Goal: Check status: Check status

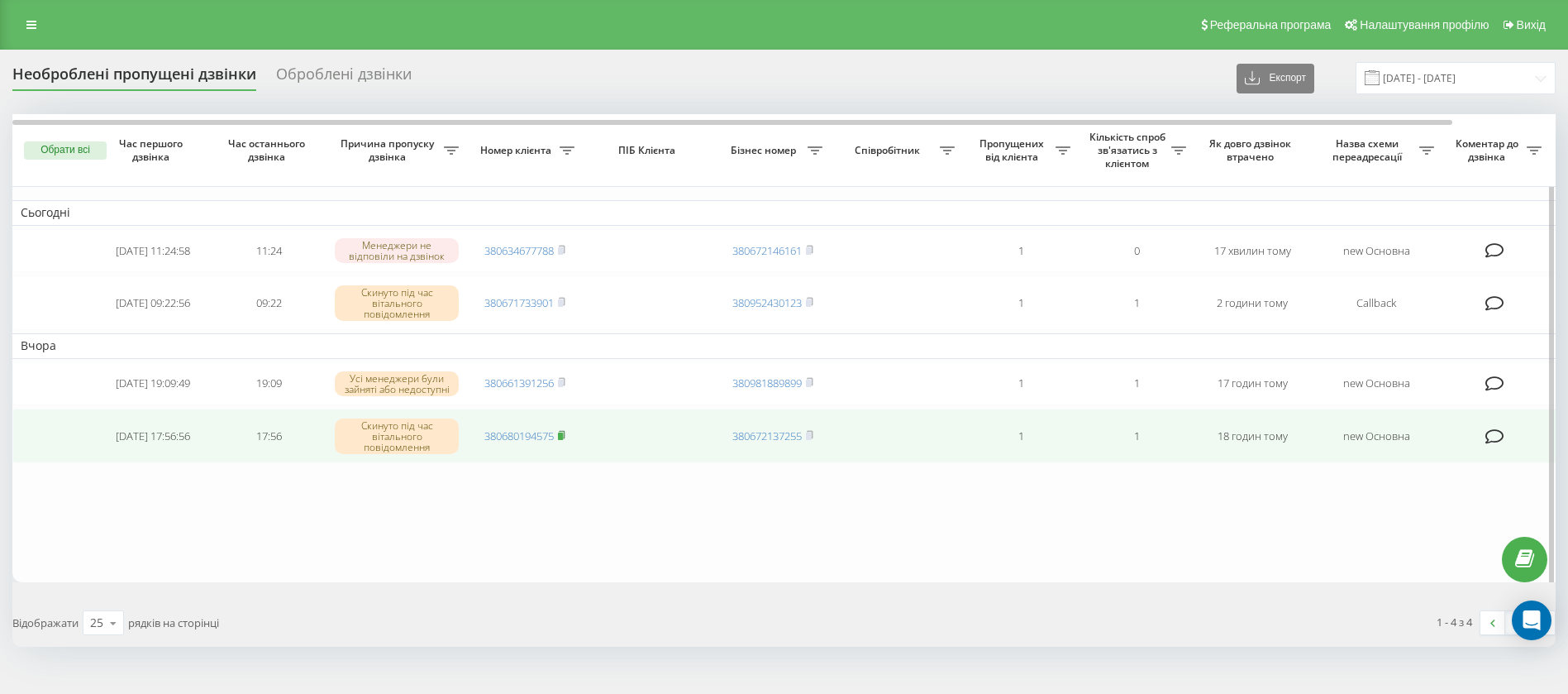
click at [563, 440] on rect at bounding box center [560, 437] width 5 height 8
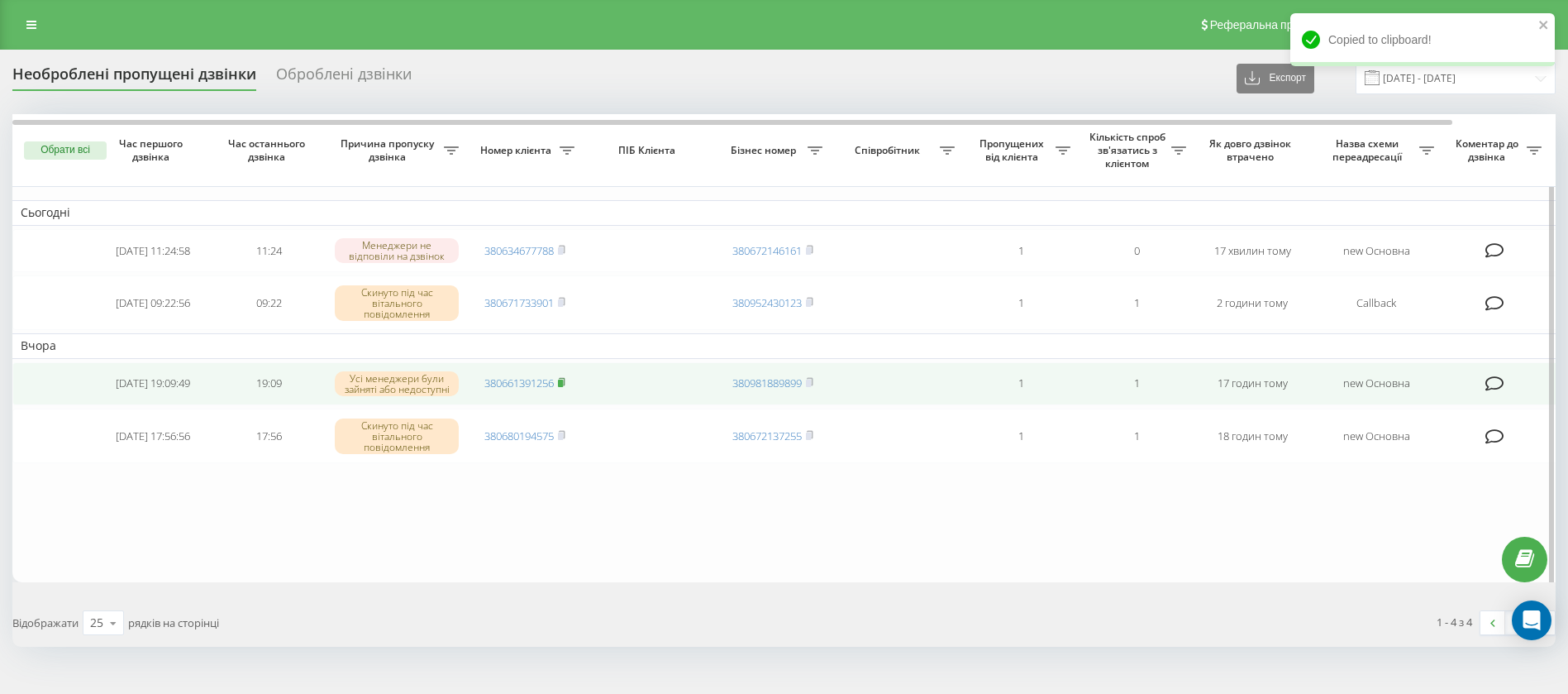
click at [563, 387] on rect at bounding box center [560, 384] width 5 height 8
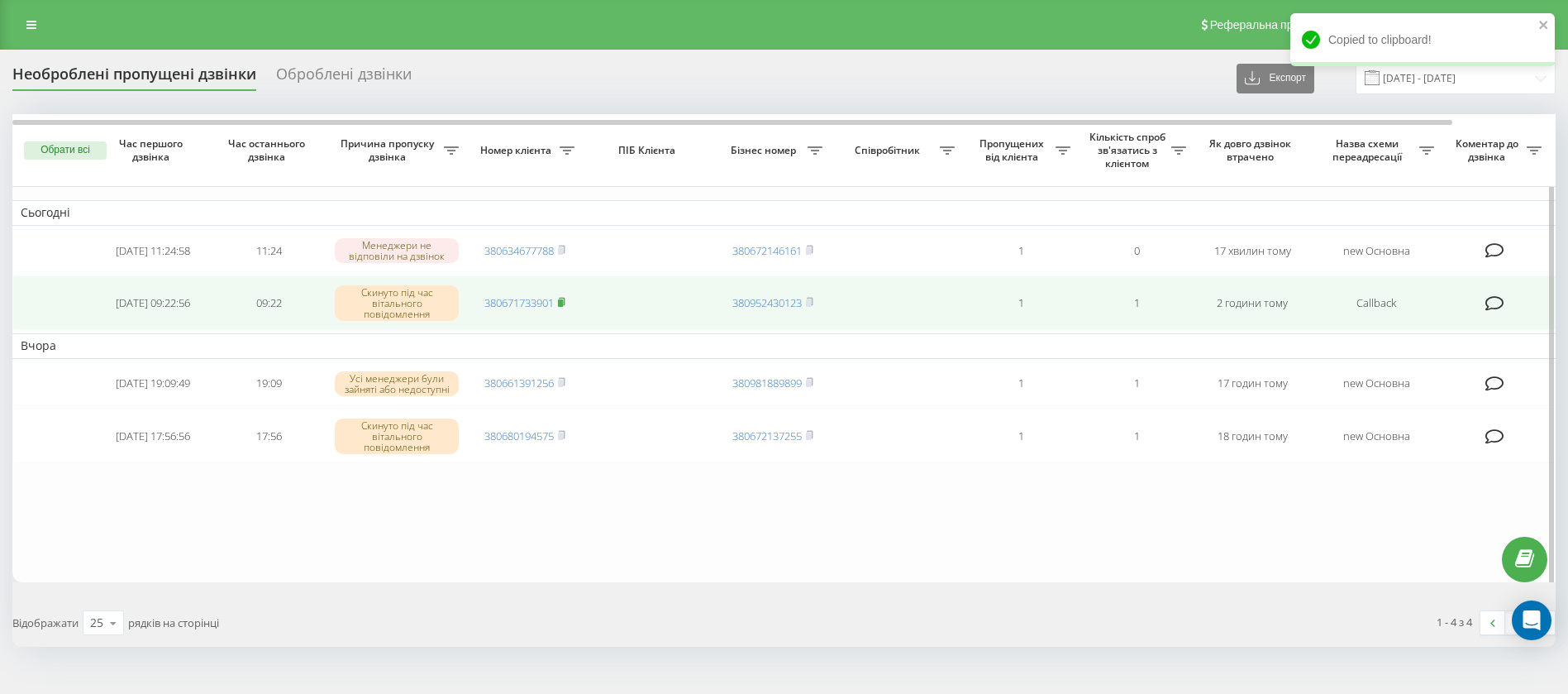
click at [563, 303] on rect at bounding box center [560, 304] width 5 height 8
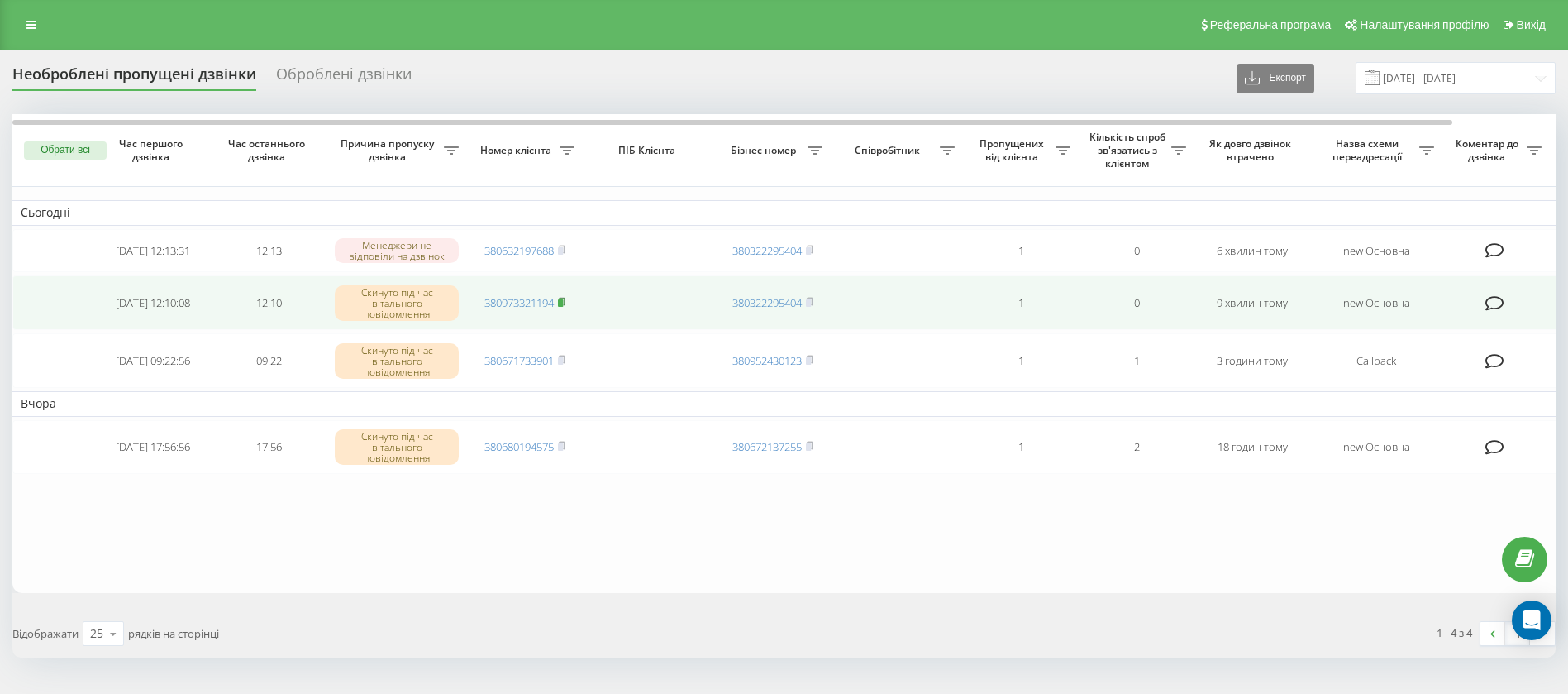
click at [563, 305] on rect at bounding box center [560, 304] width 5 height 8
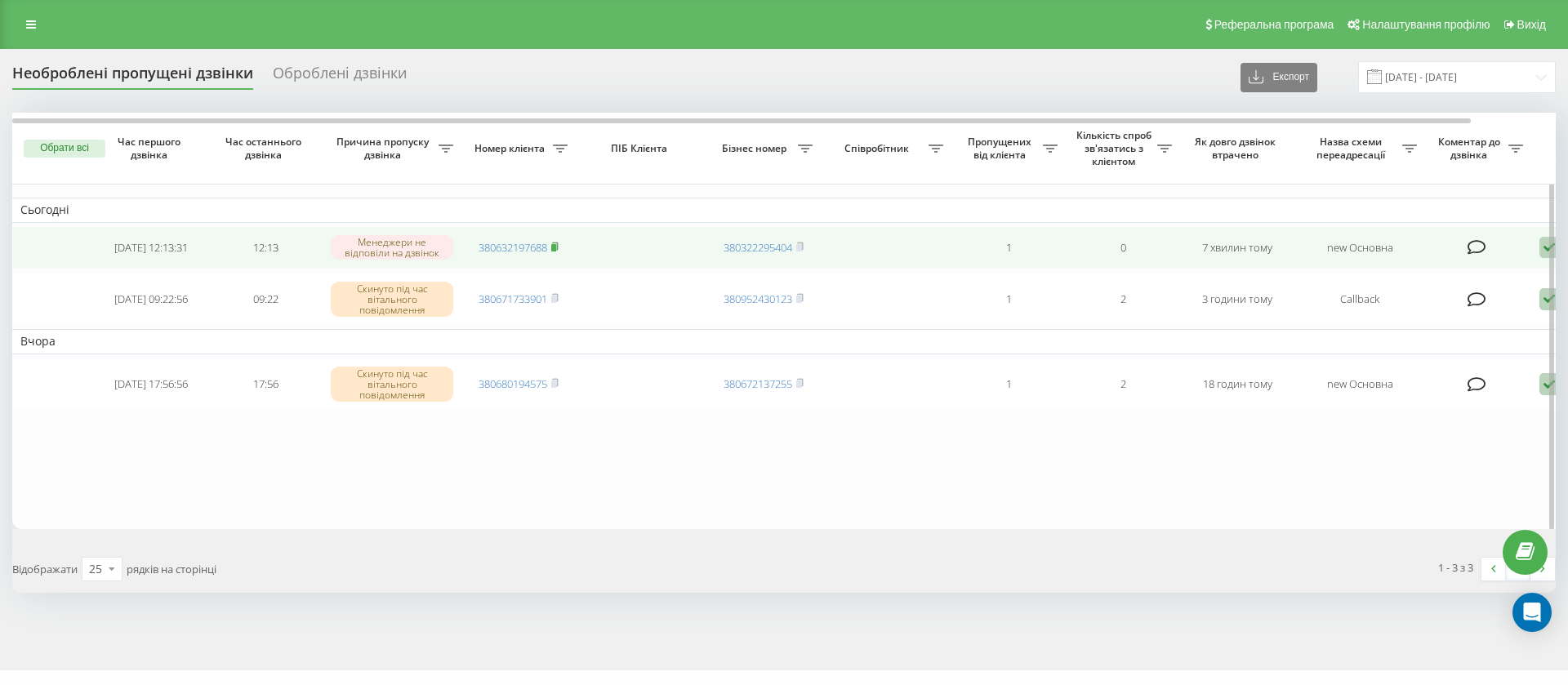
click at [558, 247] on icon at bounding box center [555, 247] width 8 height 10
